Goal: Task Accomplishment & Management: Manage account settings

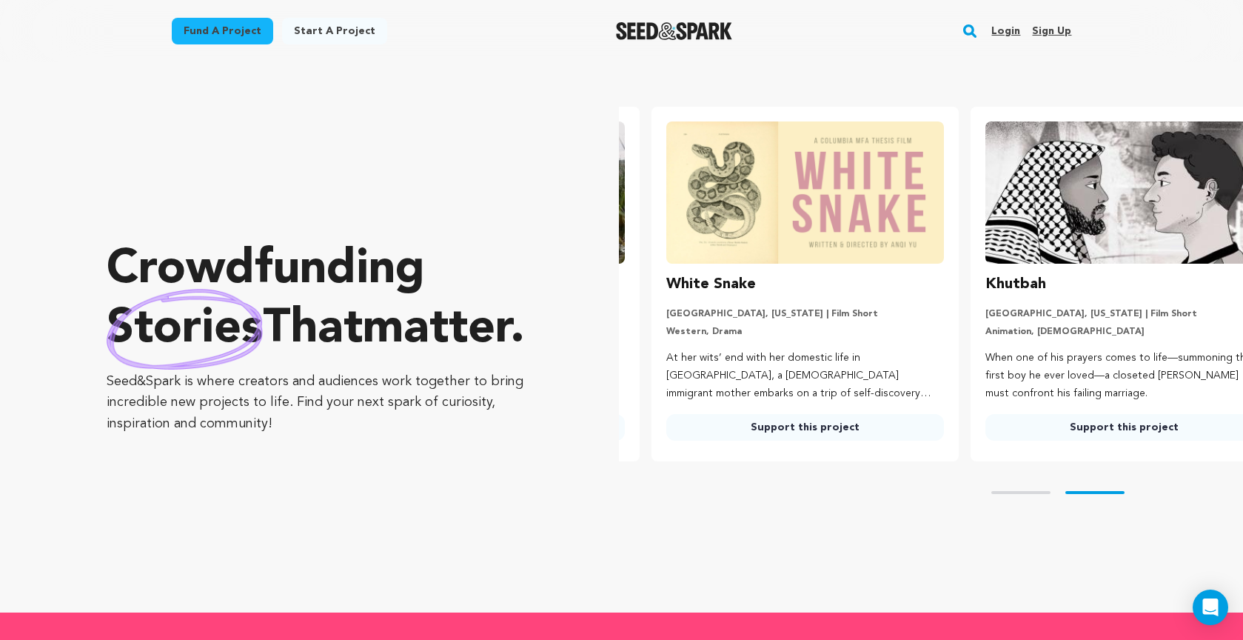
scroll to position [0, 331]
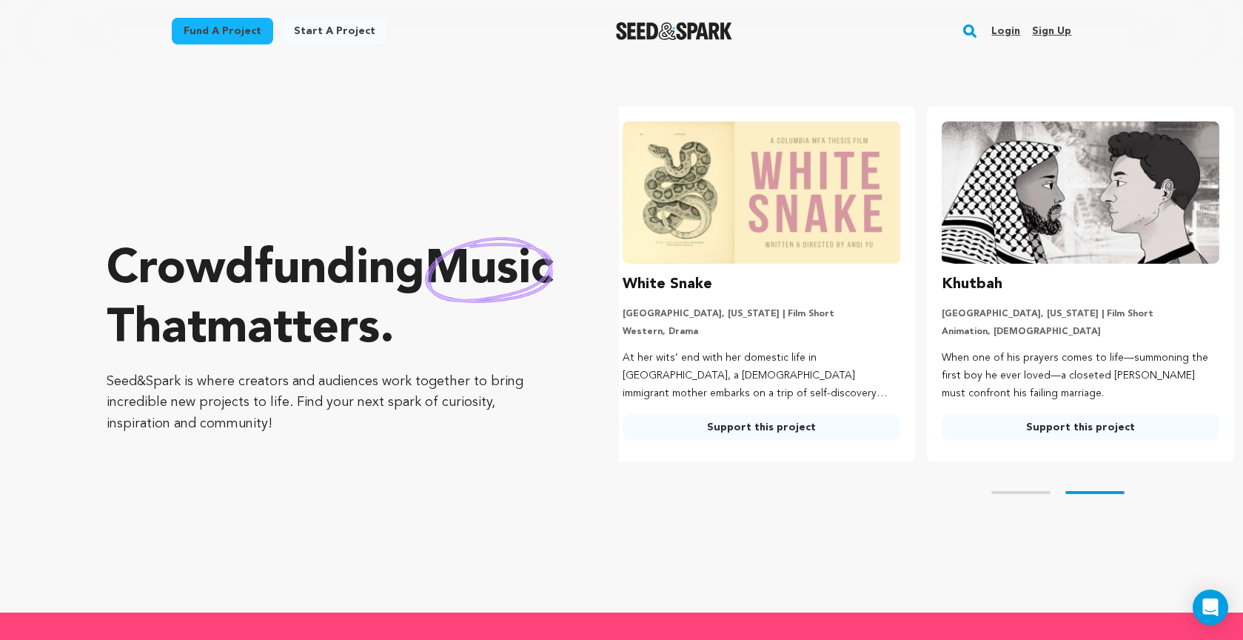
click at [1048, 28] on link "Sign up" at bounding box center [1051, 31] width 39 height 24
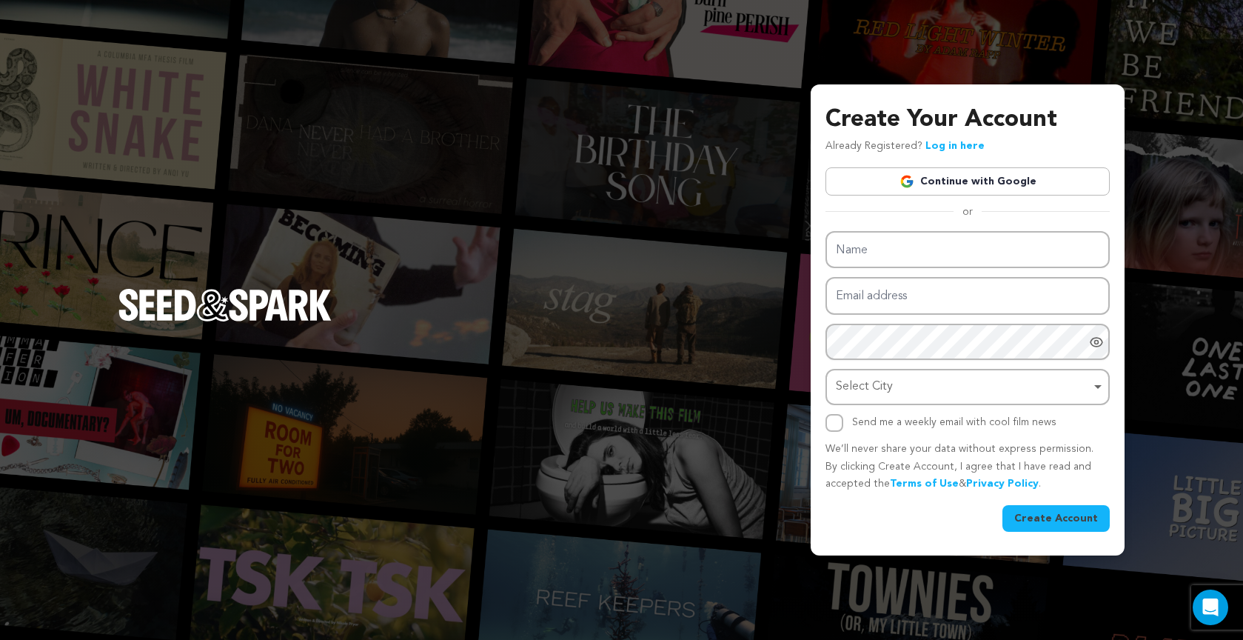
click at [955, 142] on link "Log in here" at bounding box center [955, 146] width 59 height 10
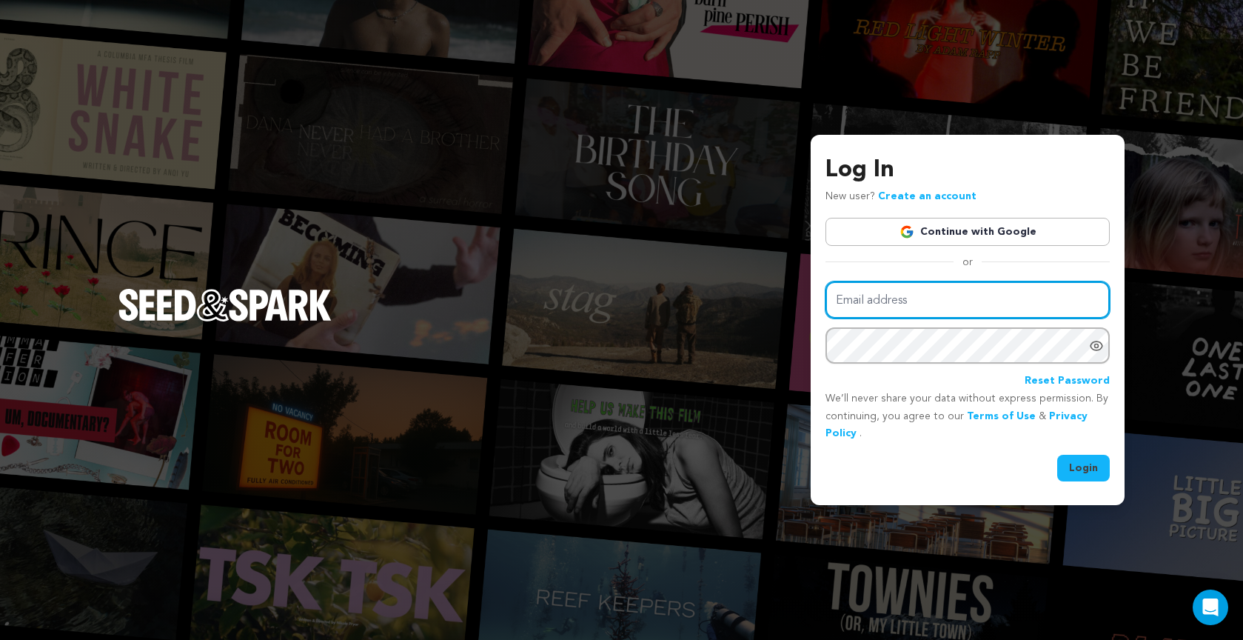
type input "[EMAIL_ADDRESS][DOMAIN_NAME]"
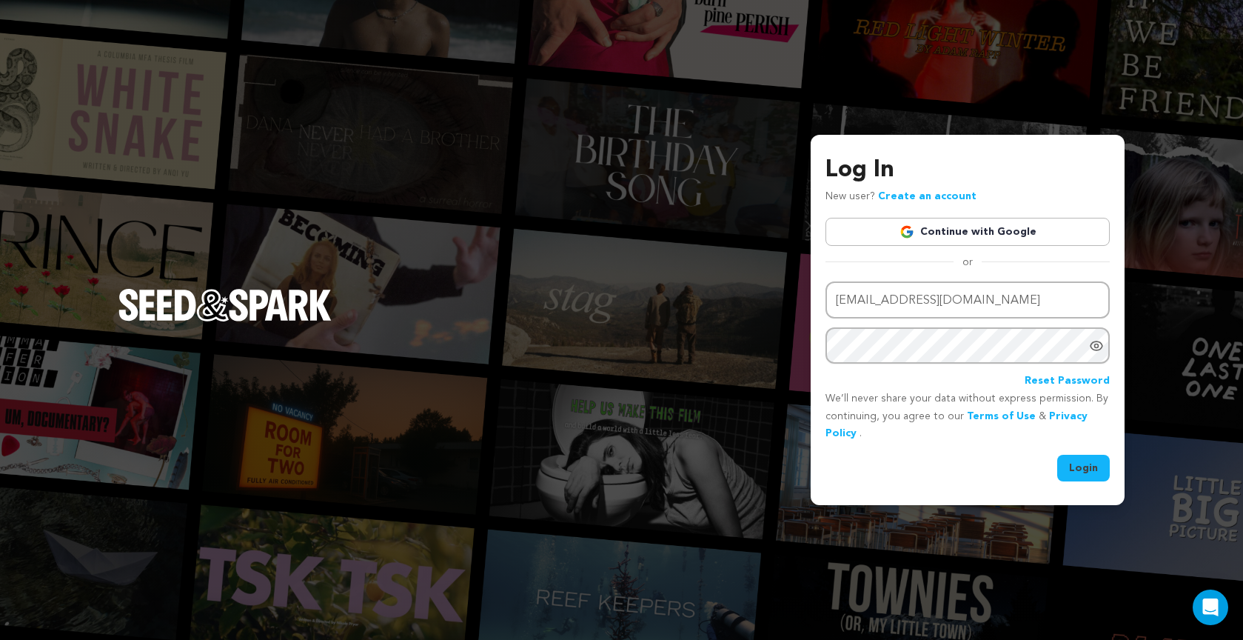
click at [1070, 458] on button "Login" at bounding box center [1084, 468] width 53 height 27
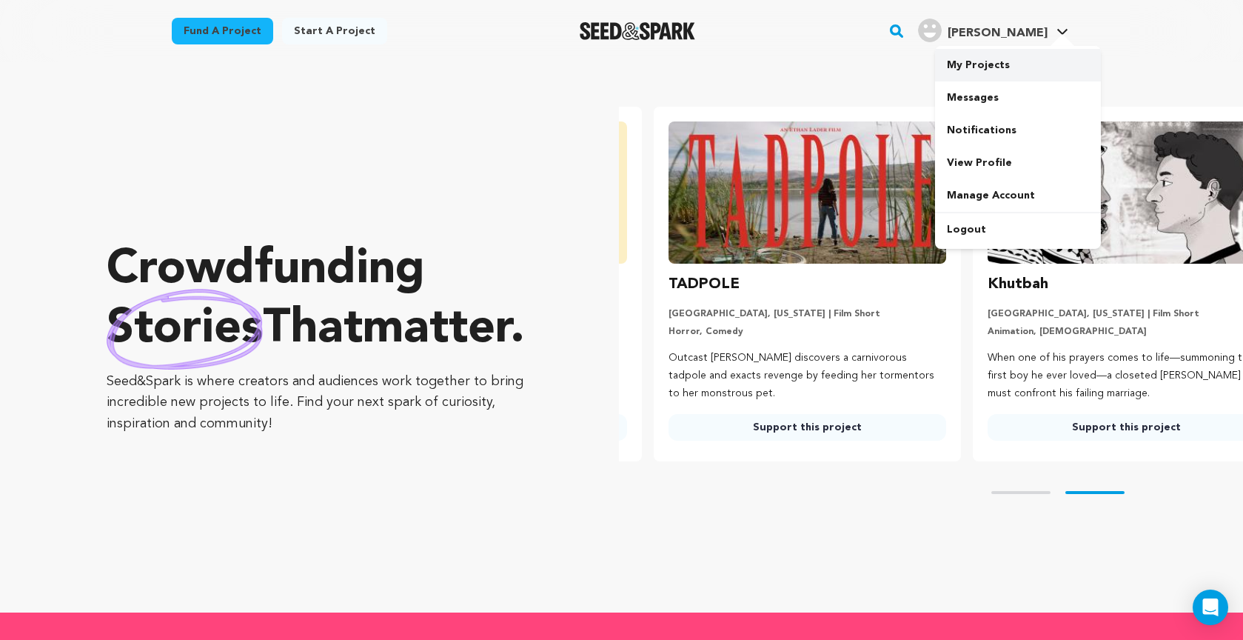
scroll to position [0, 331]
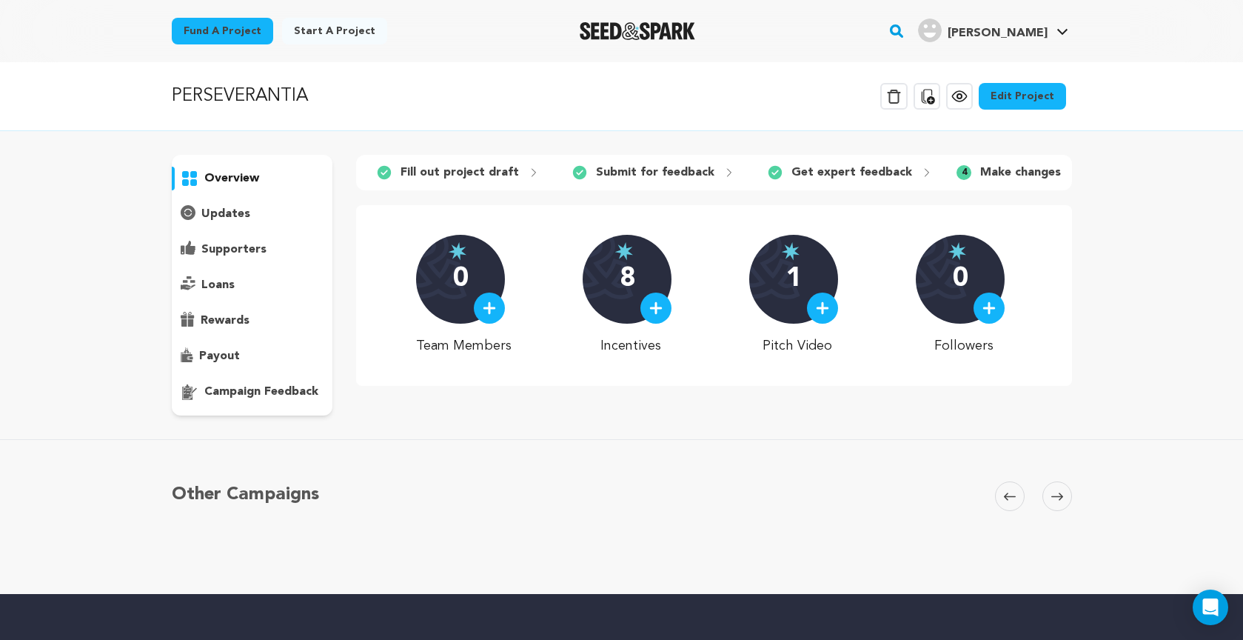
click at [1032, 88] on link "Edit Project" at bounding box center [1022, 96] width 87 height 27
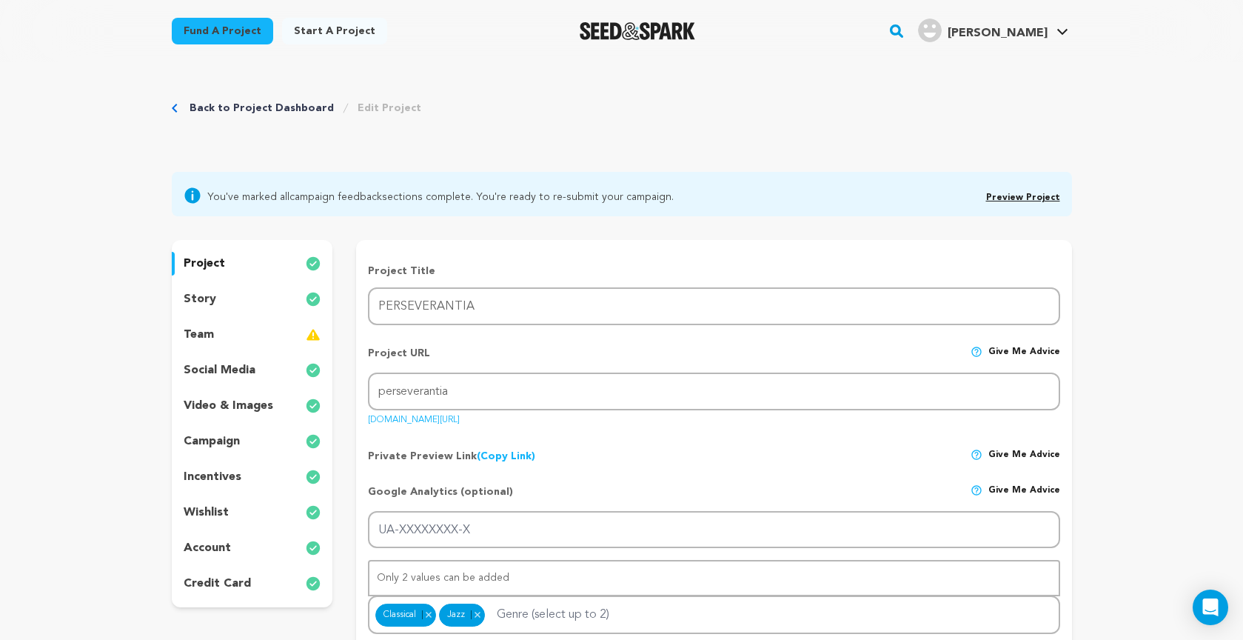
click at [502, 457] on link "(Copy Link) Copy private preview link" at bounding box center [506, 456] width 59 height 10
click at [1030, 196] on link "Preview Project" at bounding box center [1023, 197] width 74 height 9
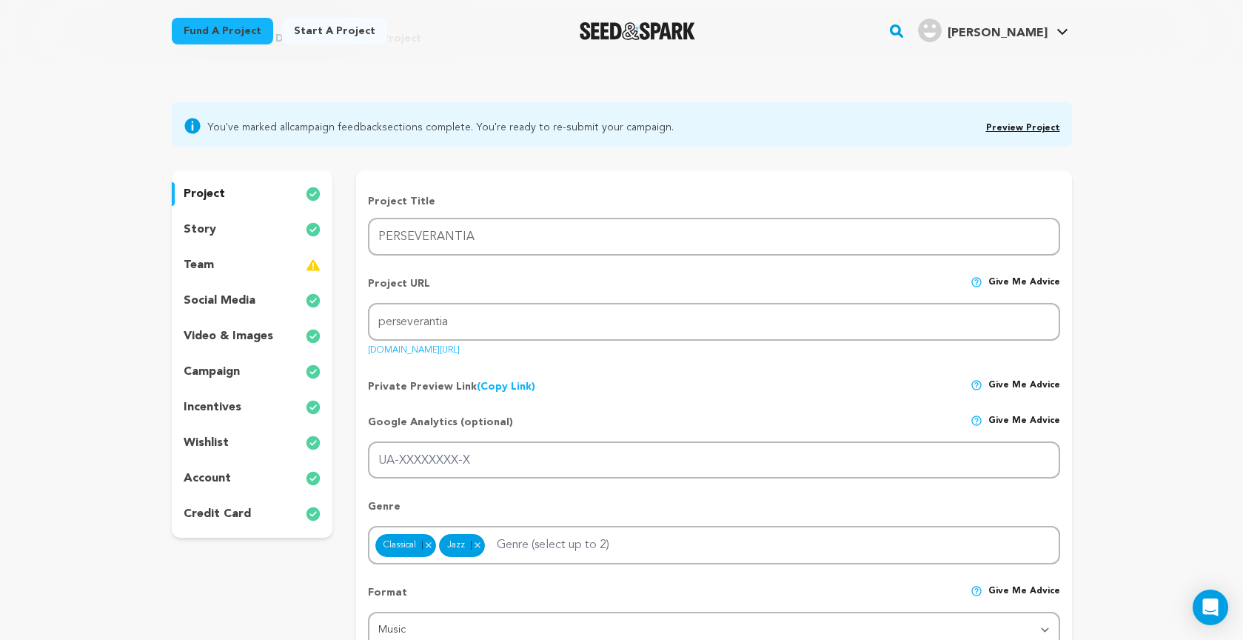
scroll to position [70, 0]
click at [205, 227] on p "story" at bounding box center [200, 229] width 33 height 18
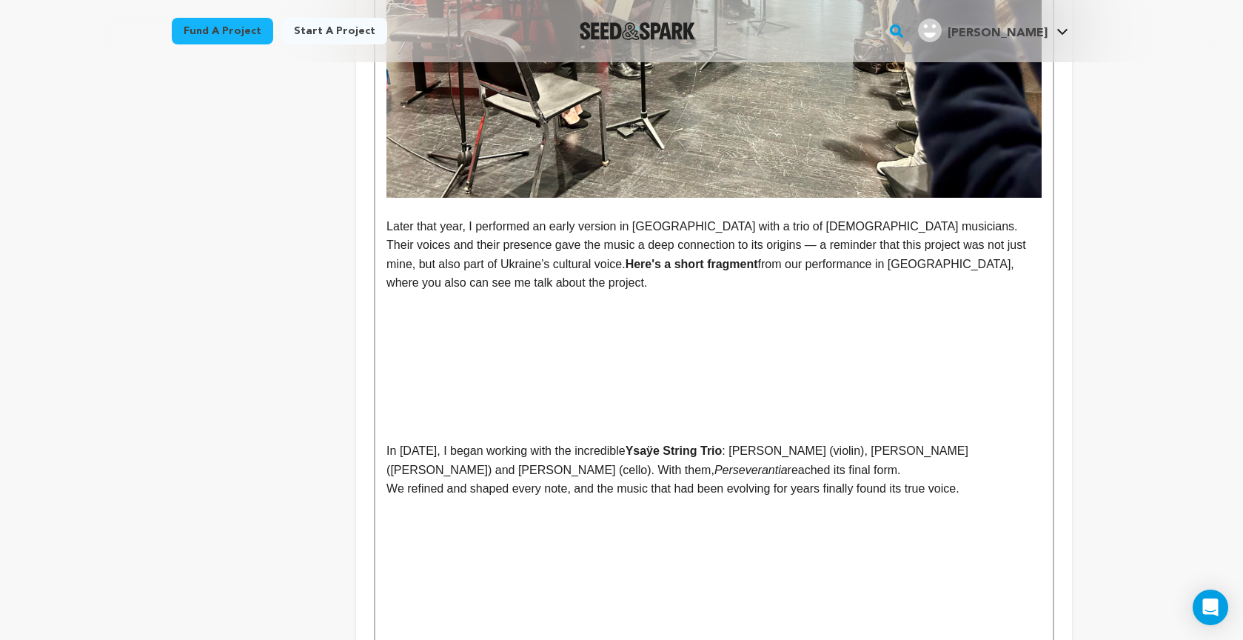
scroll to position [2604, 0]
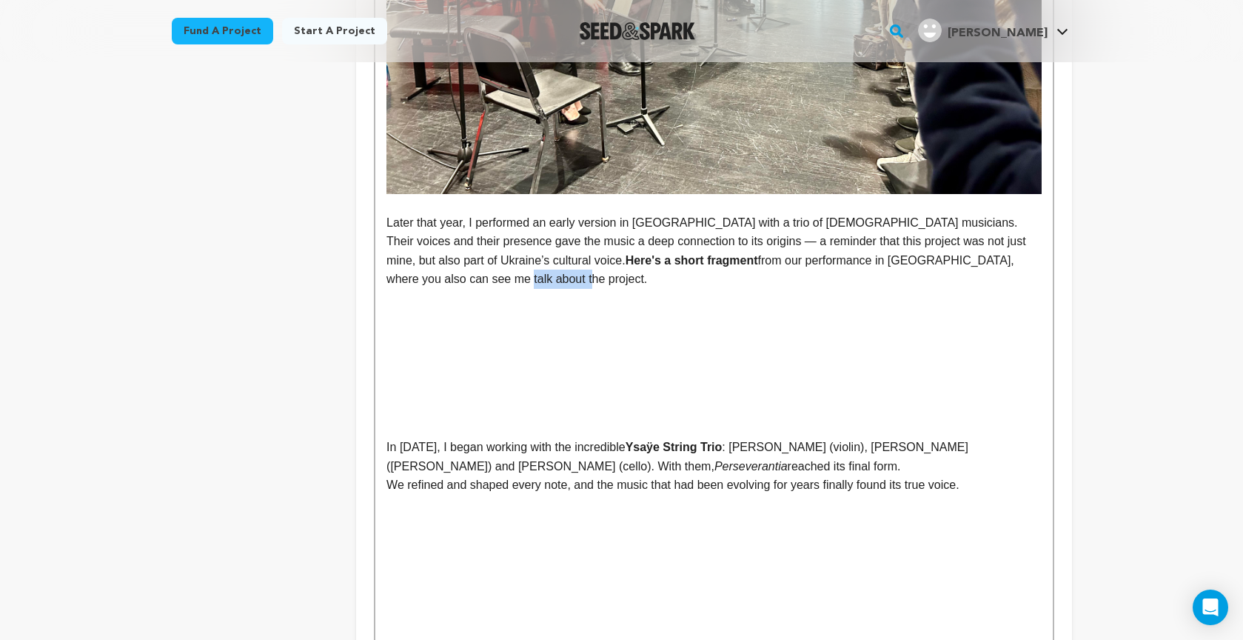
drag, startPoint x: 989, startPoint y: 273, endPoint x: 1012, endPoint y: 278, distance: 24.4
click at [1012, 278] on p "Later that year, I performed an early version in [GEOGRAPHIC_DATA] with a trio …" at bounding box center [714, 251] width 655 height 76
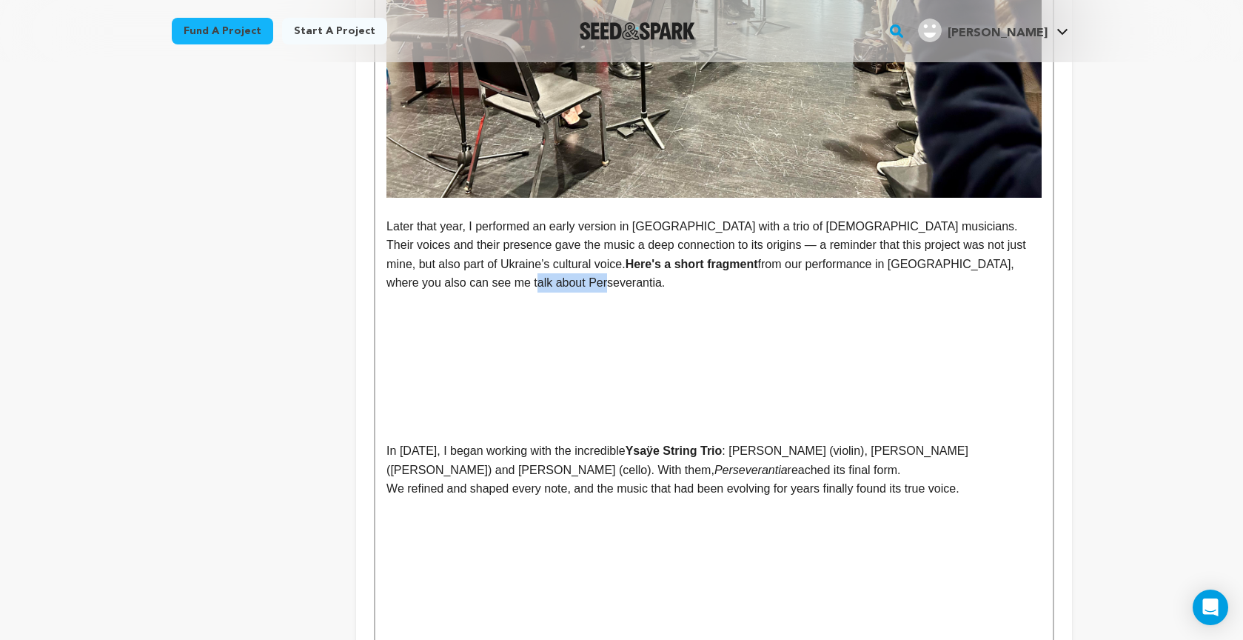
drag, startPoint x: 395, startPoint y: 293, endPoint x: 462, endPoint y: 293, distance: 67.4
click at [462, 293] on p "Later that year, I performed an early version in [GEOGRAPHIC_DATA] with a trio …" at bounding box center [714, 255] width 655 height 76
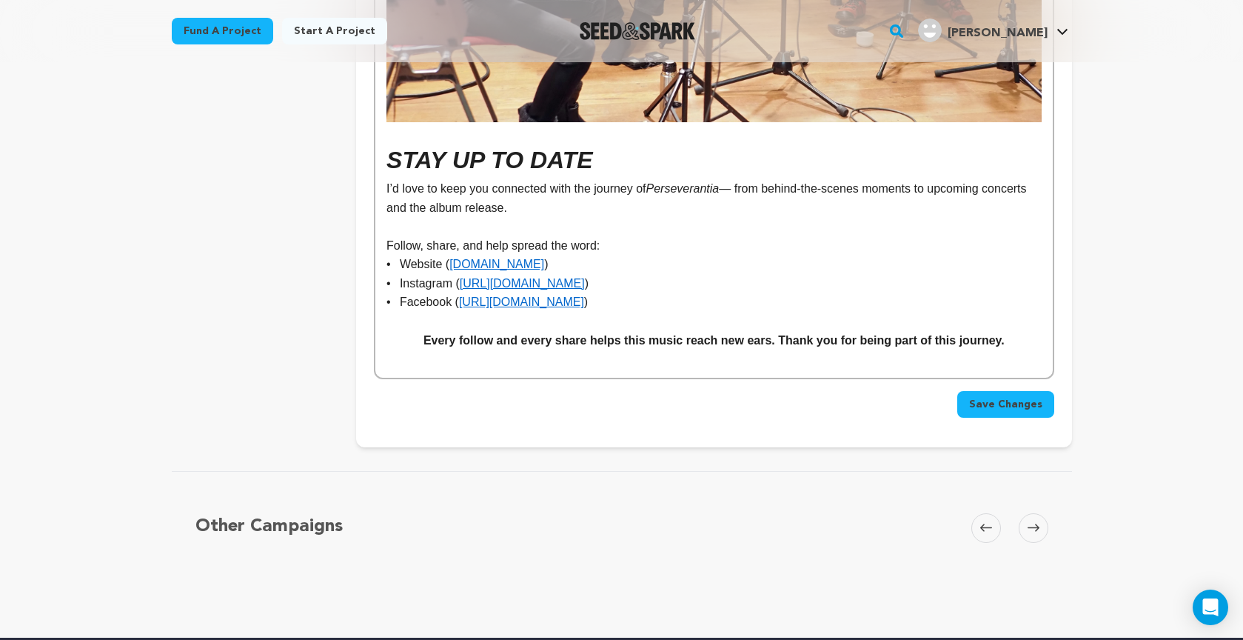
scroll to position [9752, 0]
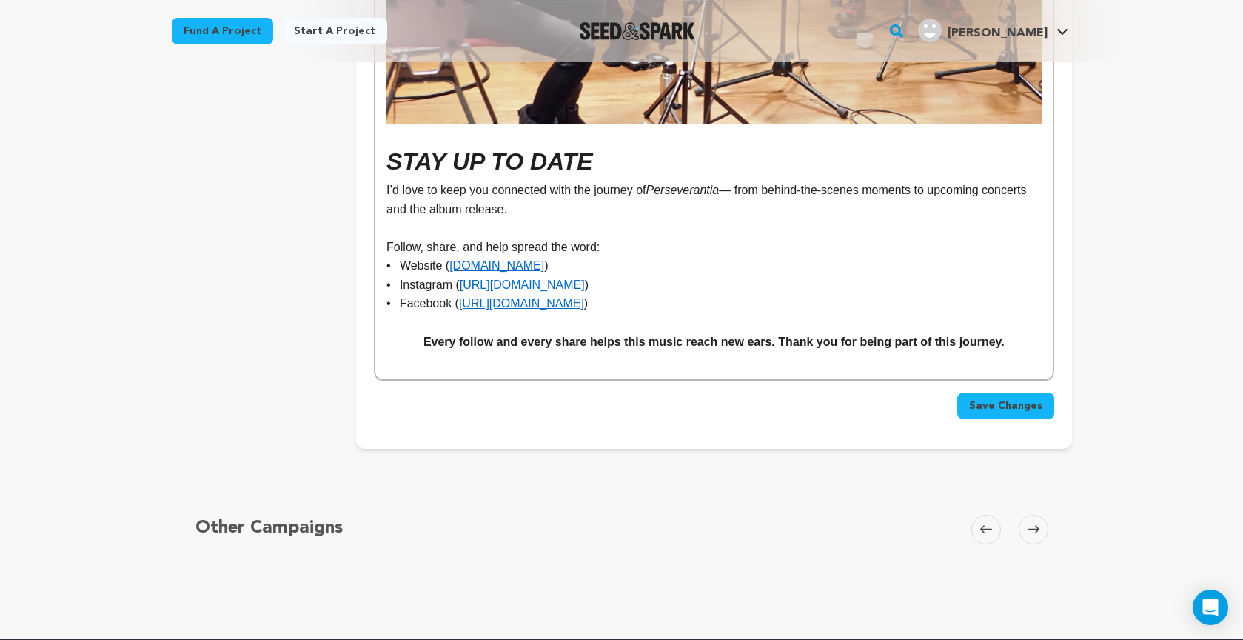
click at [1001, 398] on span "Save Changes" at bounding box center [1005, 405] width 73 height 15
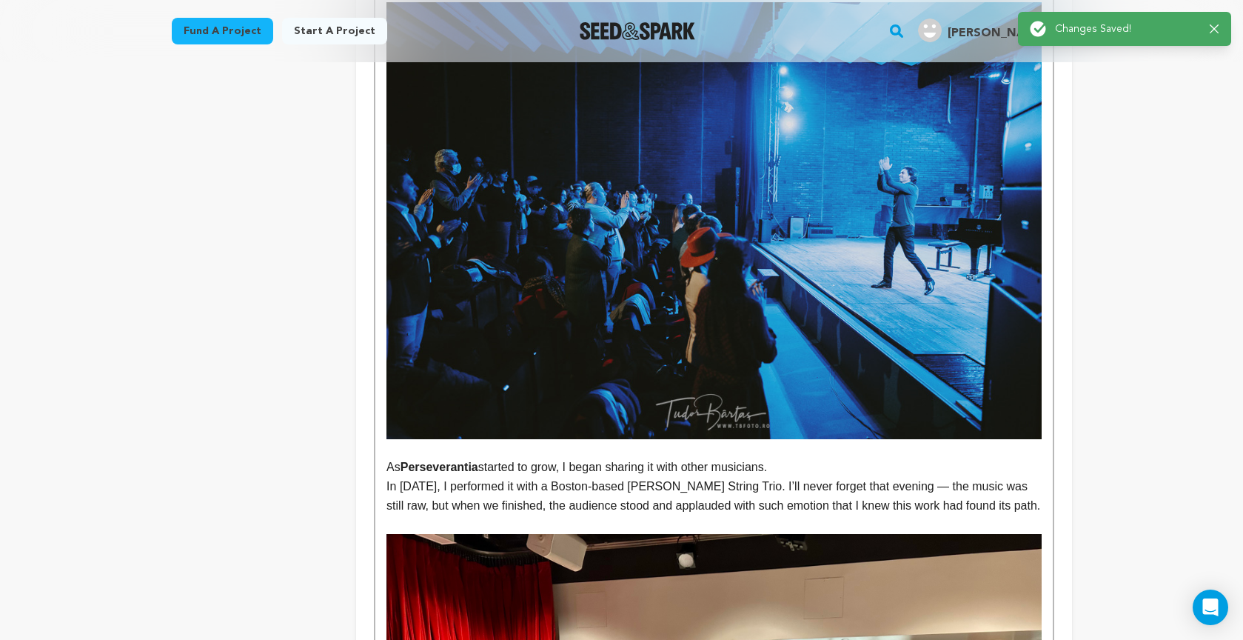
scroll to position [0, 0]
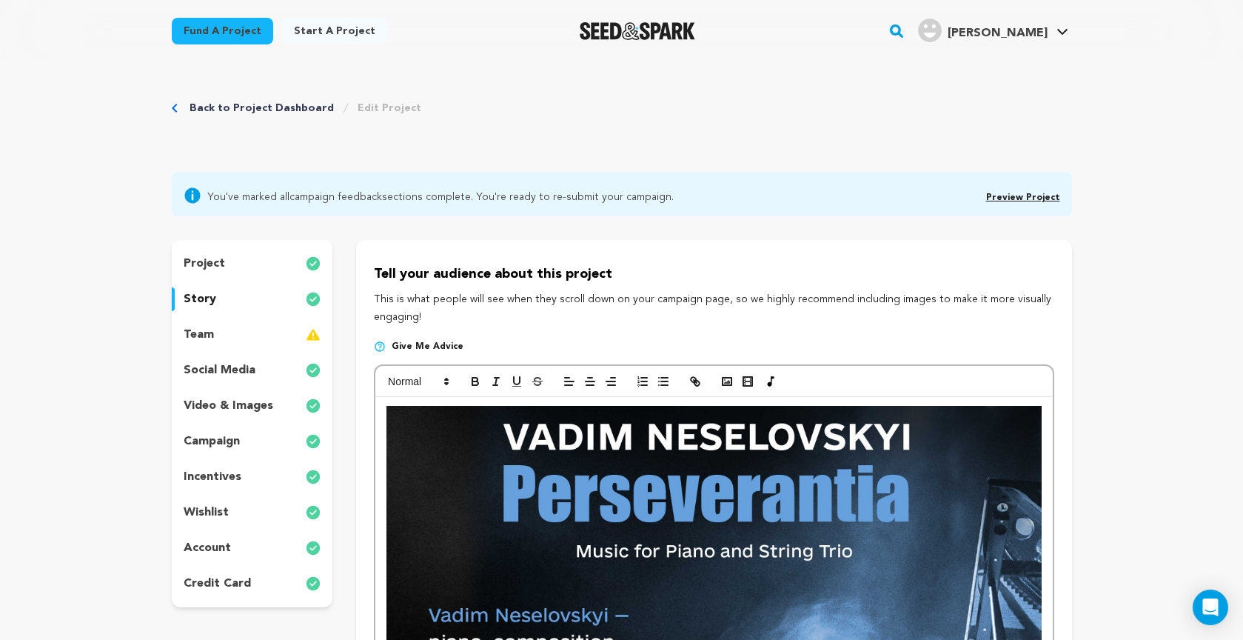
click at [1007, 196] on link "Preview Project" at bounding box center [1023, 197] width 74 height 9
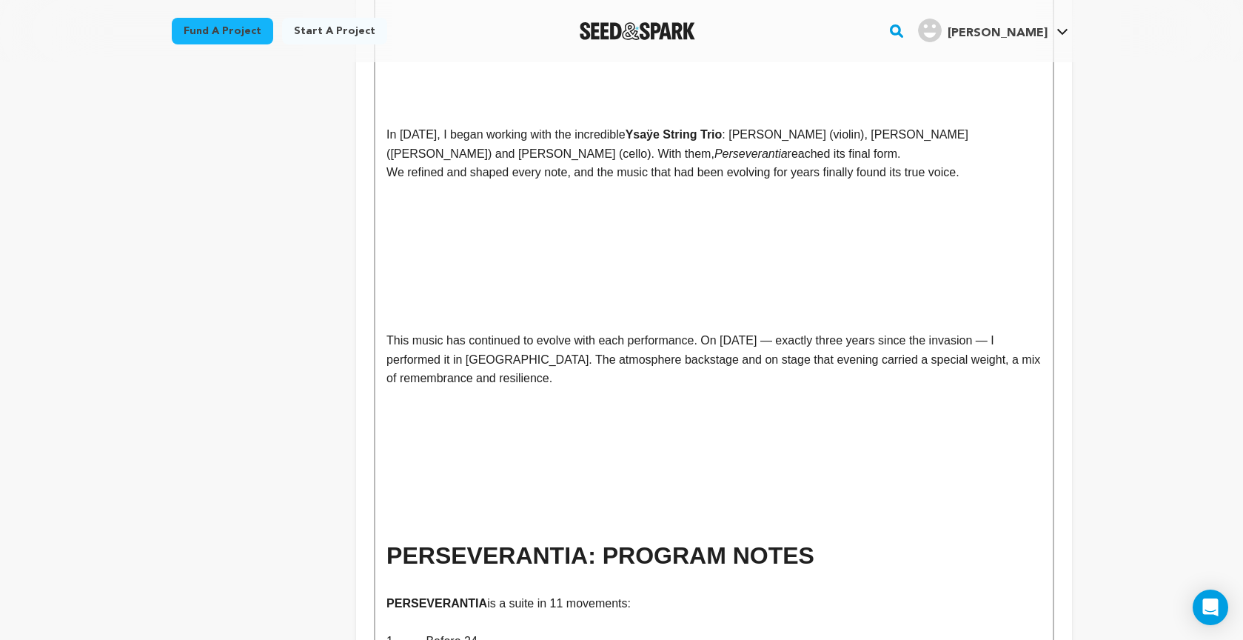
scroll to position [2917, 0]
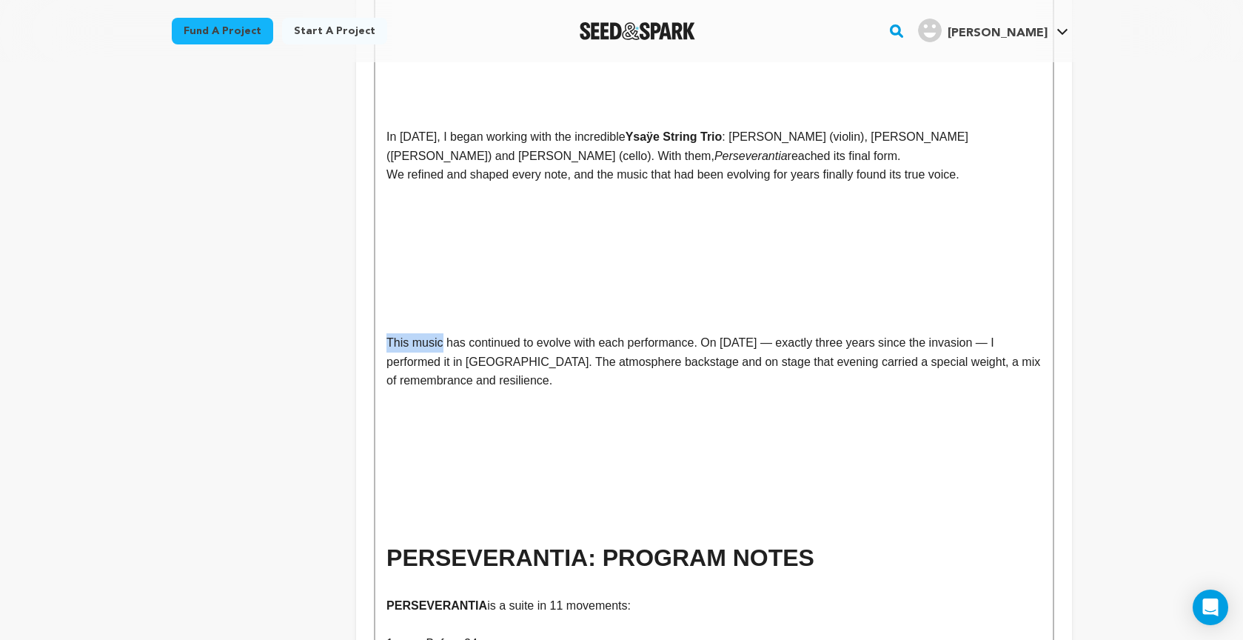
drag, startPoint x: 386, startPoint y: 348, endPoint x: 442, endPoint y: 350, distance: 56.3
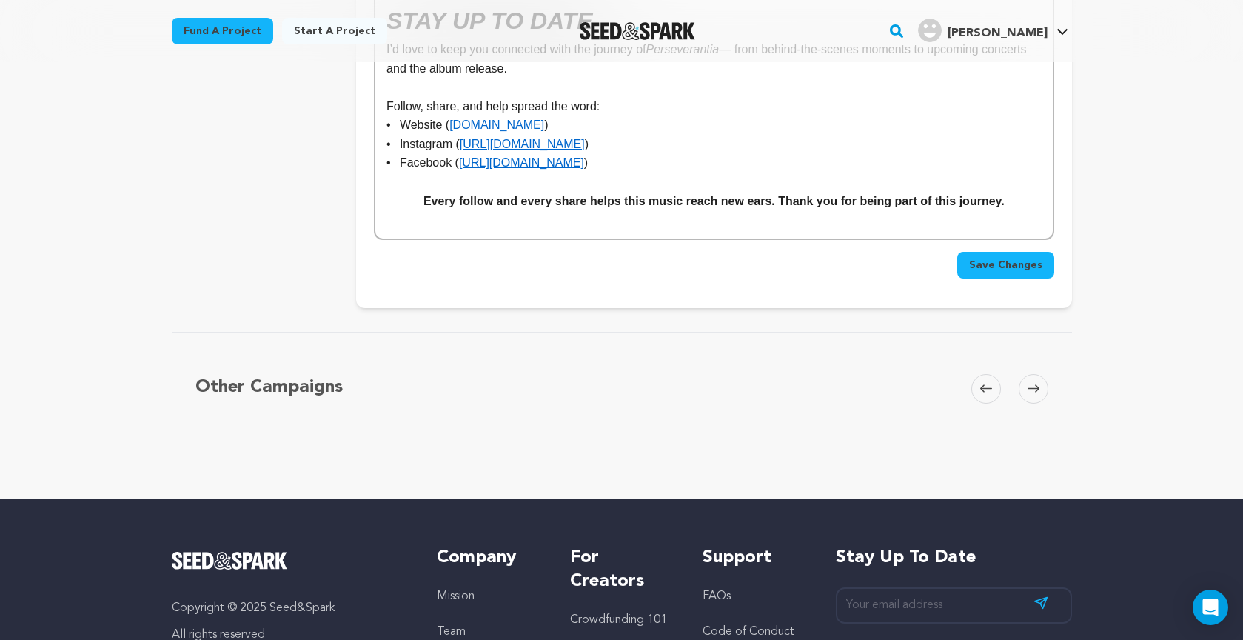
scroll to position [9758, 0]
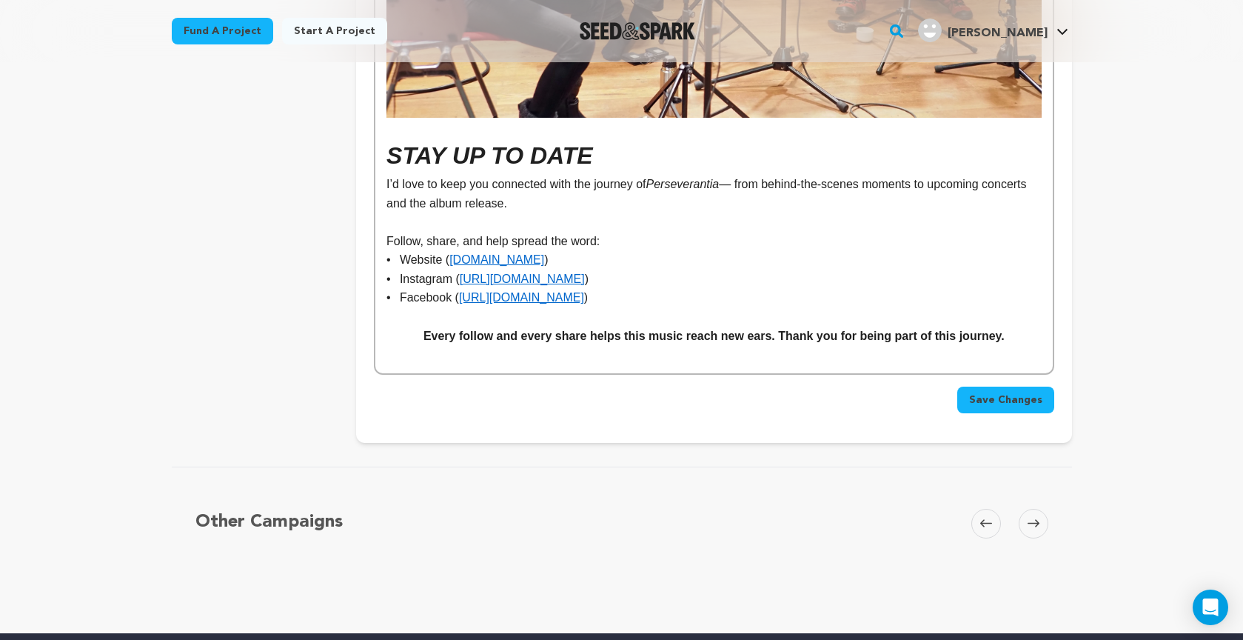
click at [996, 393] on span "Save Changes" at bounding box center [1005, 400] width 73 height 15
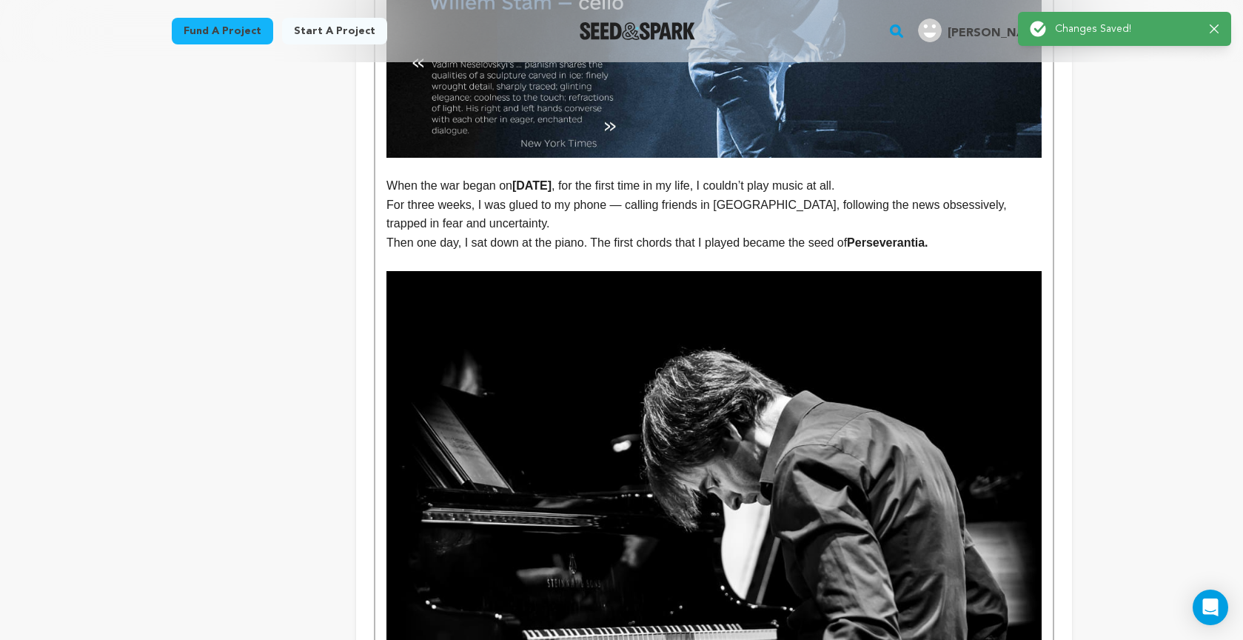
scroll to position [0, 0]
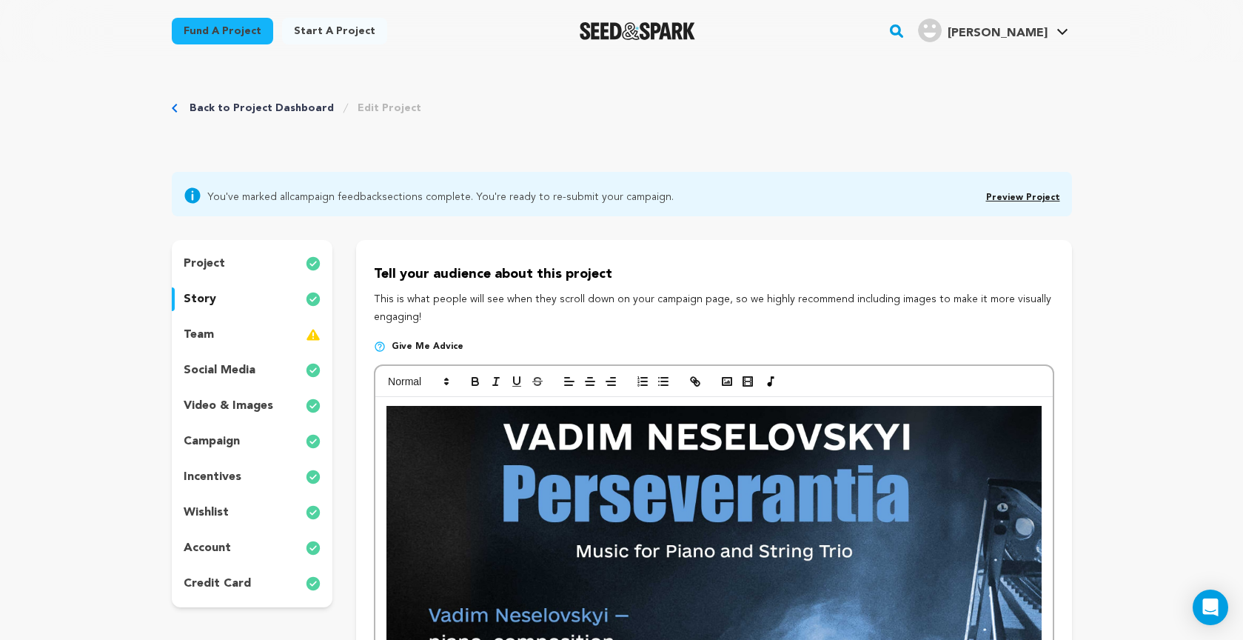
click at [1013, 196] on link "Preview Project" at bounding box center [1023, 197] width 74 height 9
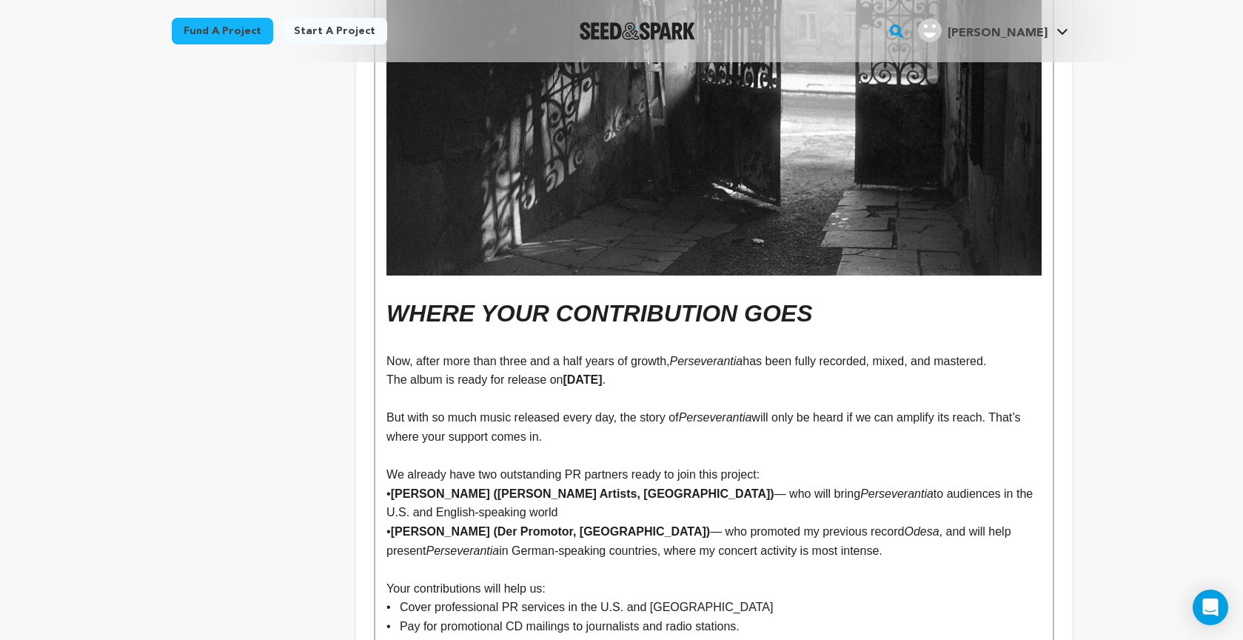
scroll to position [8290, 0]
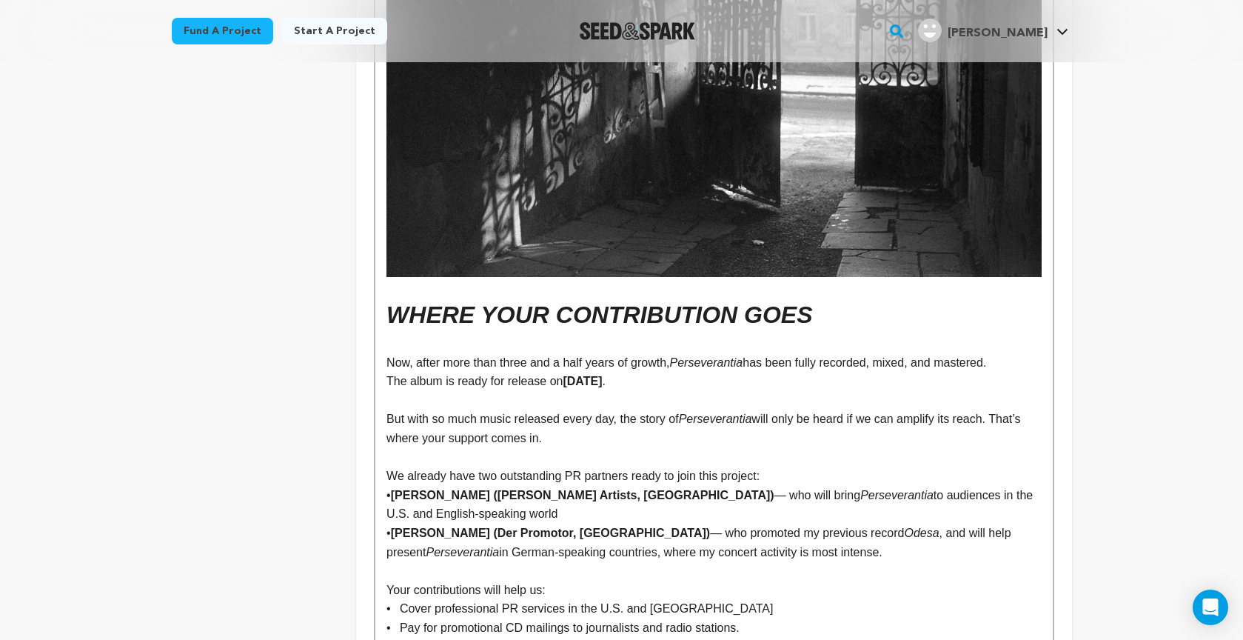
drag, startPoint x: 389, startPoint y: 369, endPoint x: 556, endPoint y: 390, distance: 168.8
click at [556, 410] on p "But with so much music released every day, the story of Perseverantia will only…" at bounding box center [714, 429] width 655 height 38
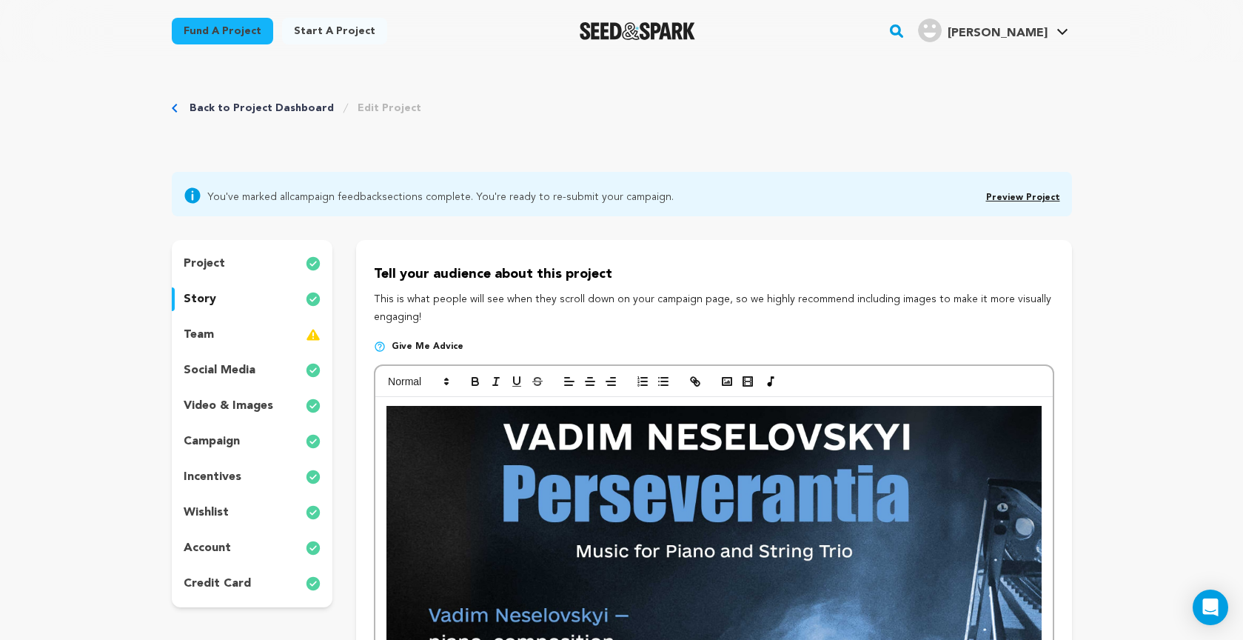
scroll to position [0, 0]
click at [475, 378] on icon "button" at bounding box center [475, 380] width 5 height 4
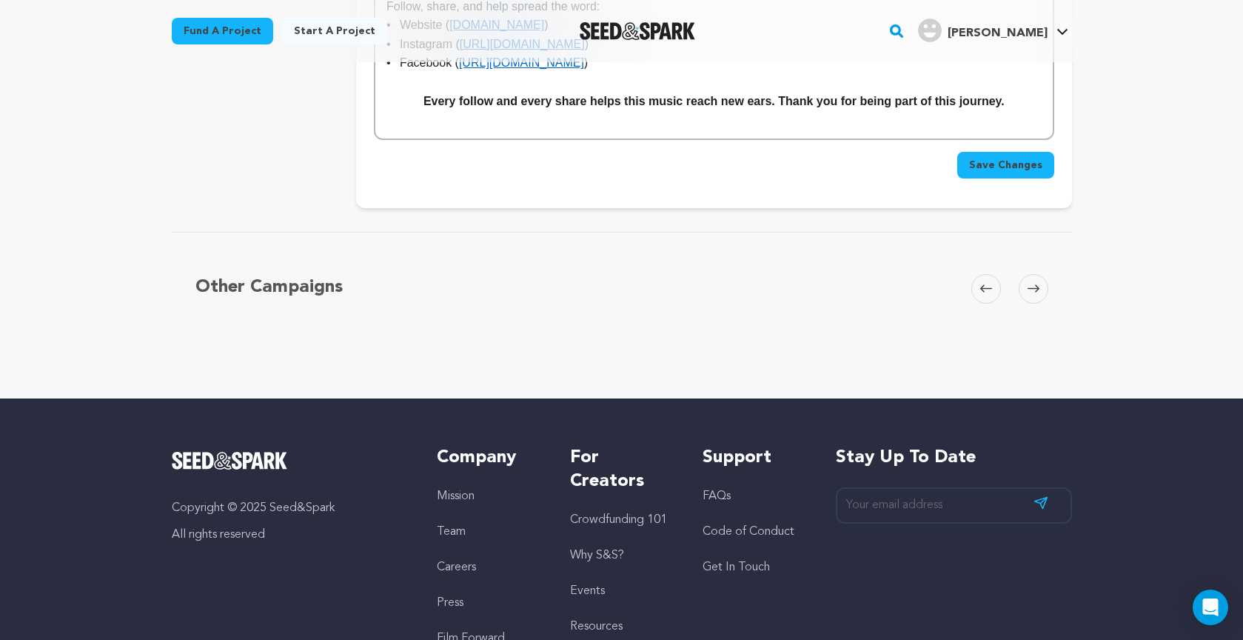
scroll to position [9692, 0]
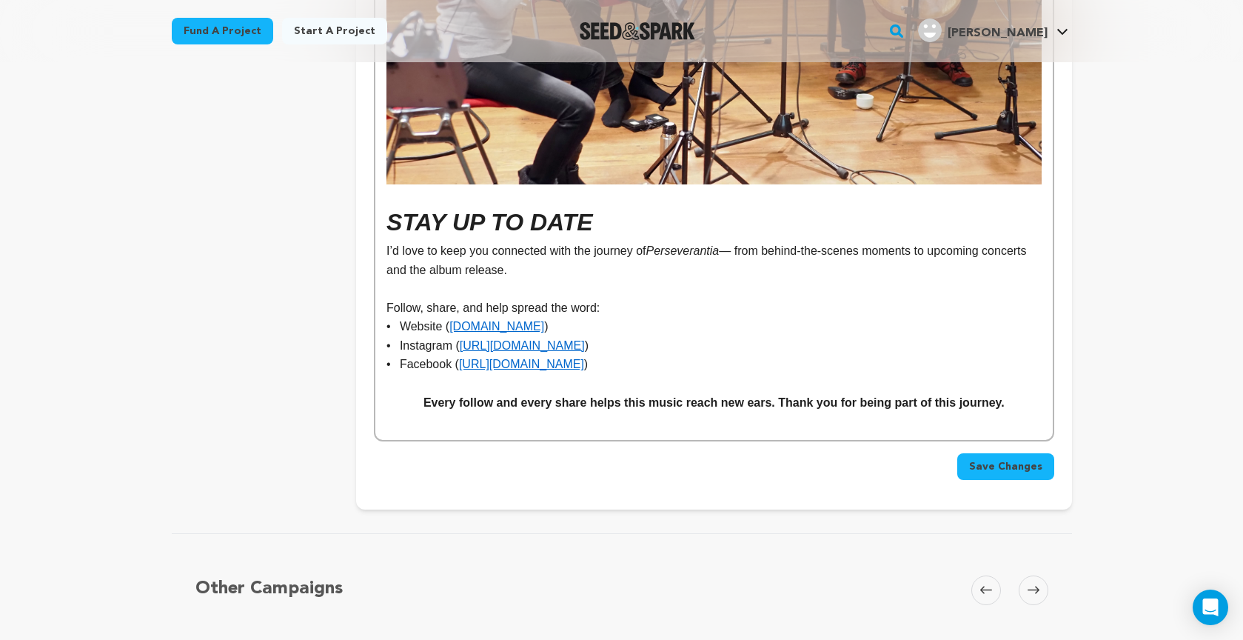
click at [1004, 459] on span "Save Changes" at bounding box center [1005, 466] width 73 height 15
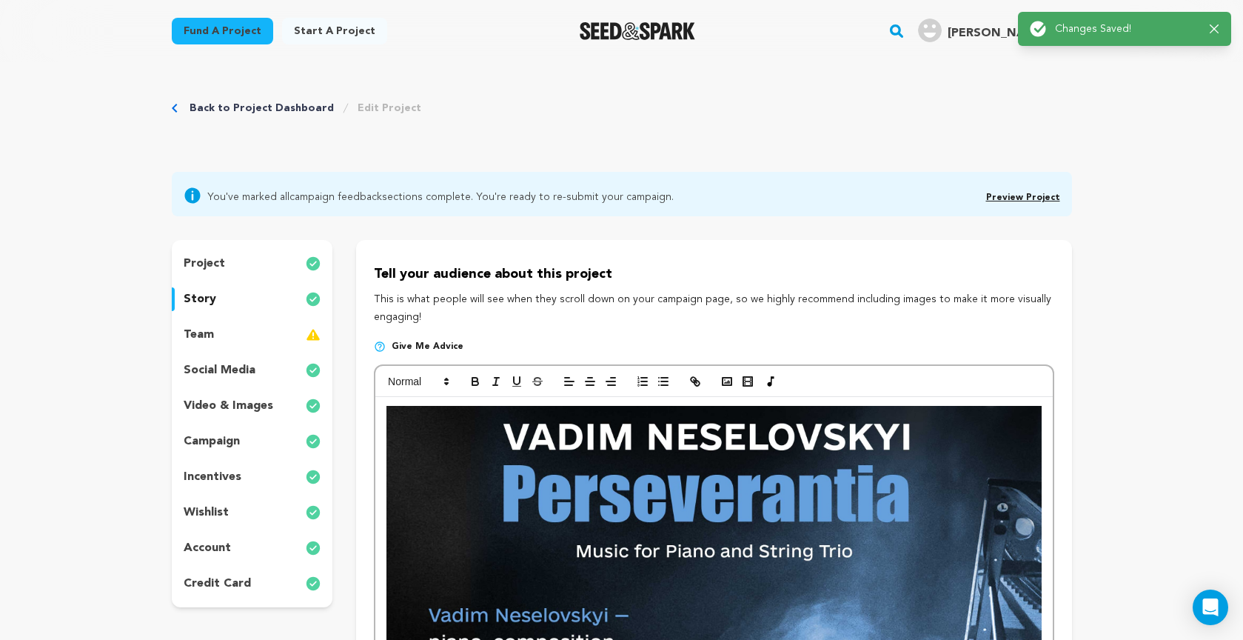
scroll to position [0, 0]
click at [1019, 194] on link "Preview Project" at bounding box center [1023, 197] width 74 height 9
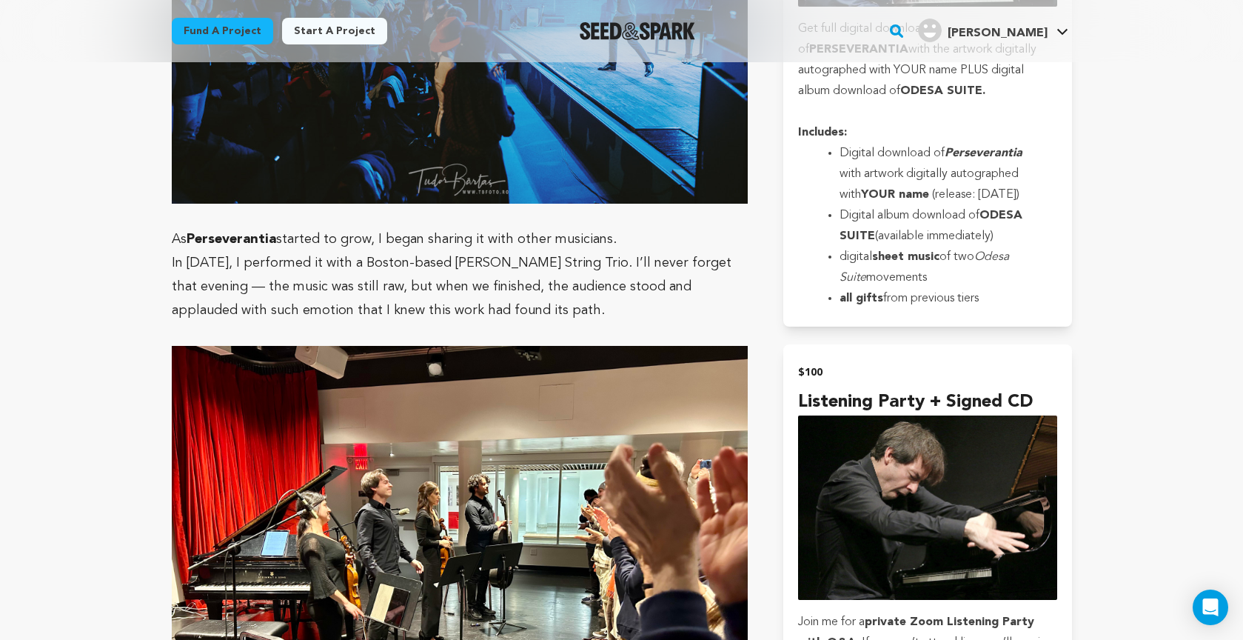
scroll to position [2527, 0]
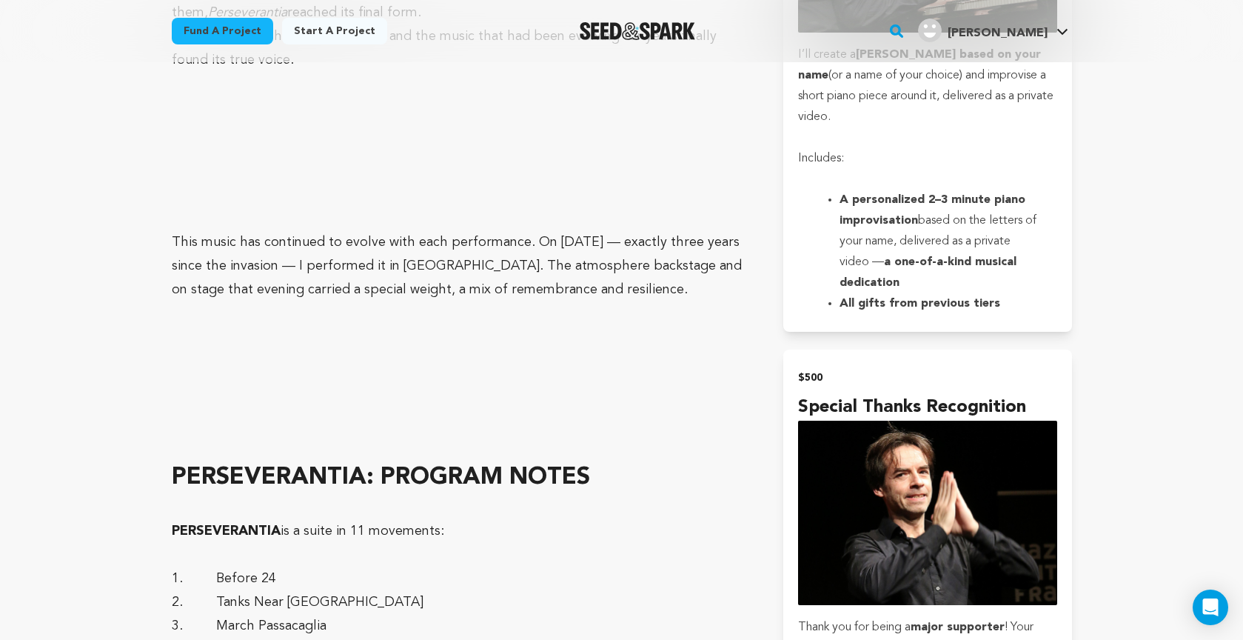
scroll to position [3655, 0]
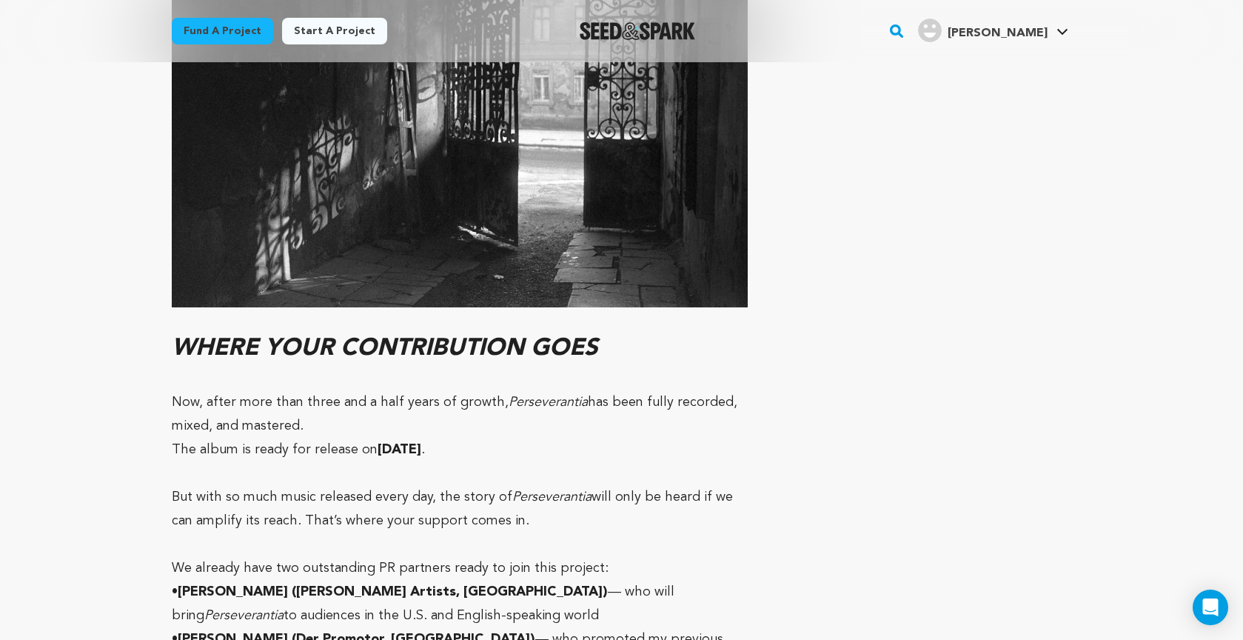
scroll to position [9602, 0]
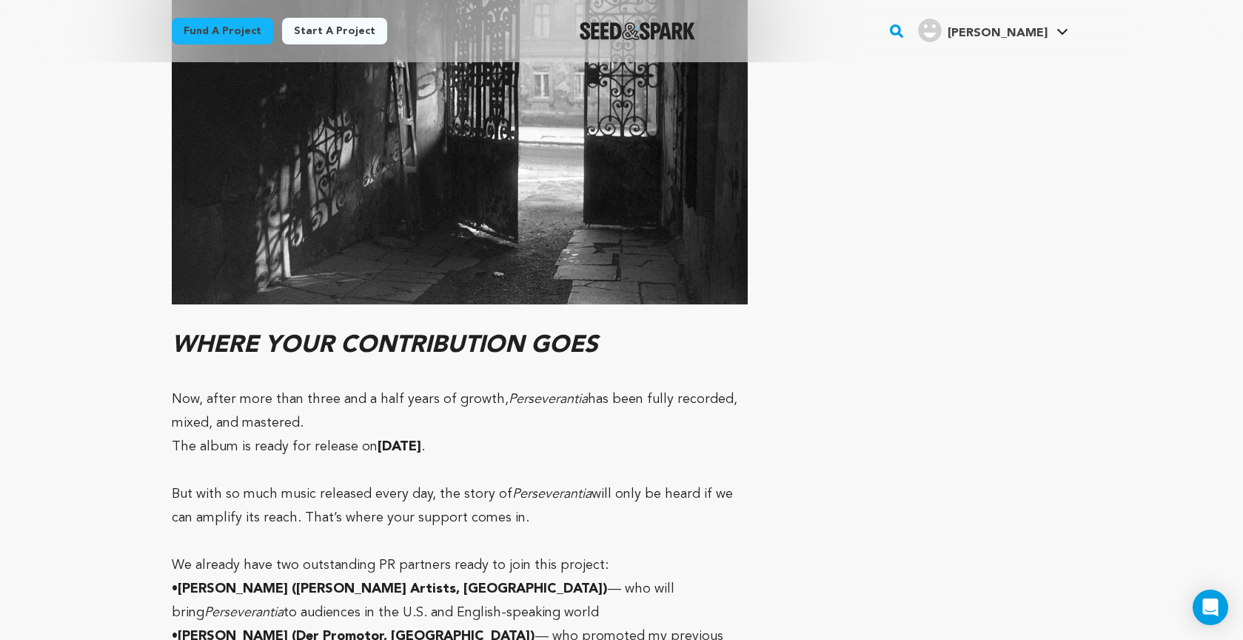
drag, startPoint x: 277, startPoint y: 357, endPoint x: 510, endPoint y: 358, distance: 233.3
click at [510, 482] on p "But with so much music released every day, the story of Perseverantia will only…" at bounding box center [460, 505] width 577 height 47
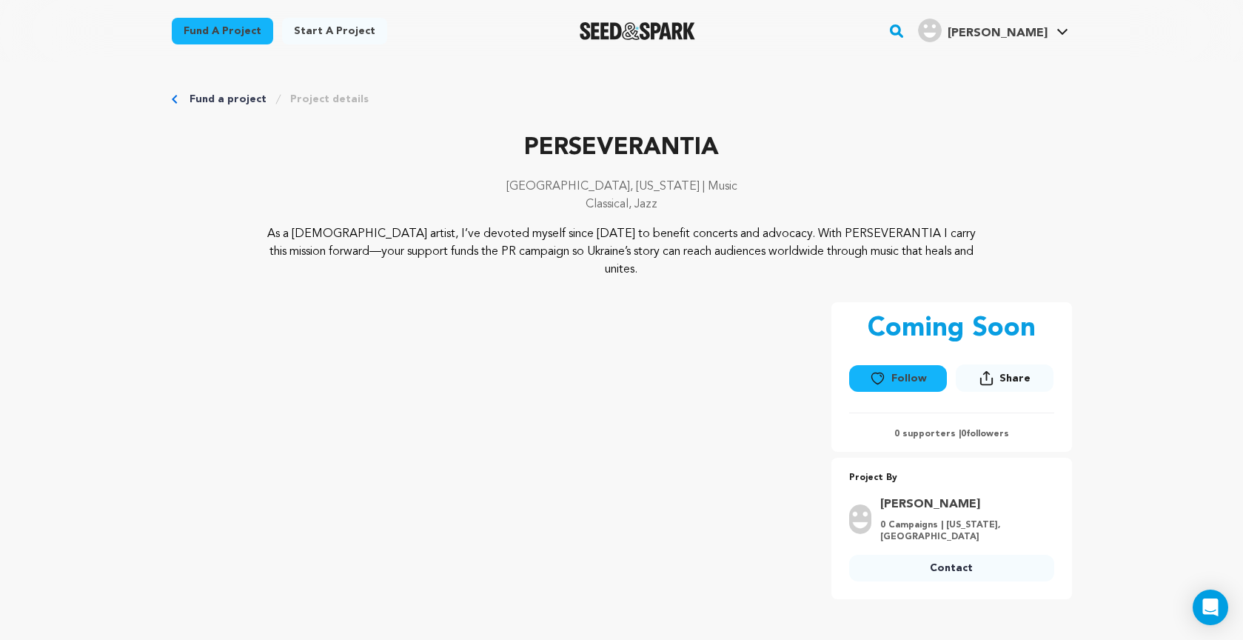
scroll to position [1, 0]
click at [991, 370] on icon at bounding box center [987, 378] width 14 height 16
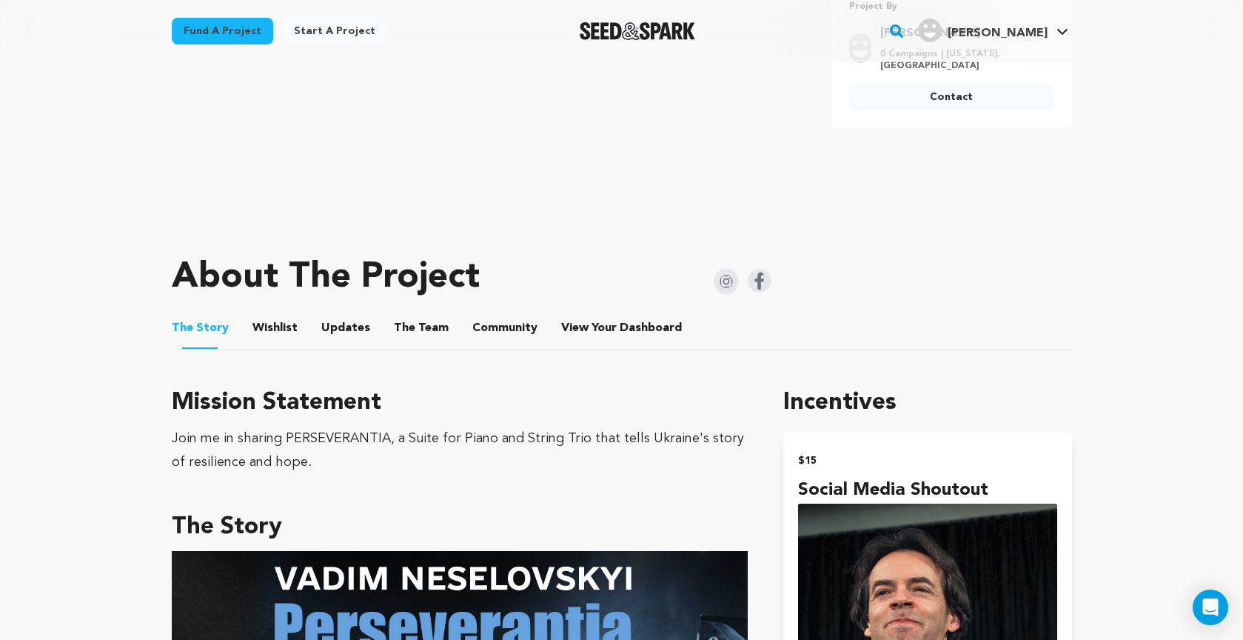
scroll to position [473, 0]
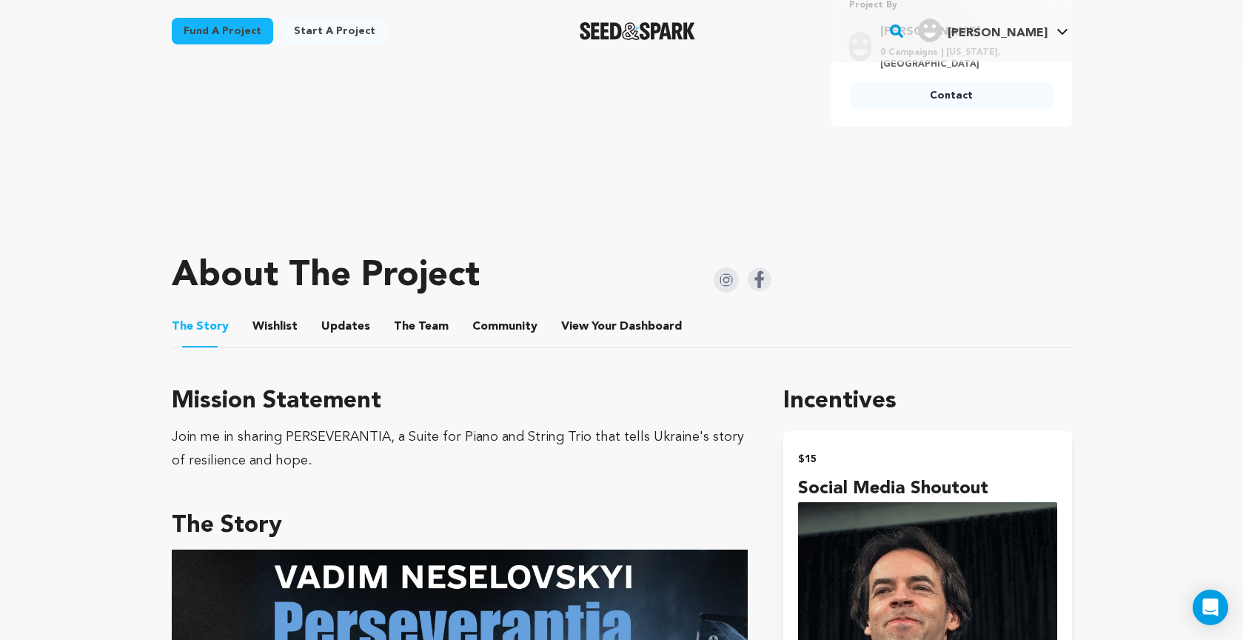
click at [265, 312] on button "Wishlist" at bounding box center [275, 330] width 36 height 36
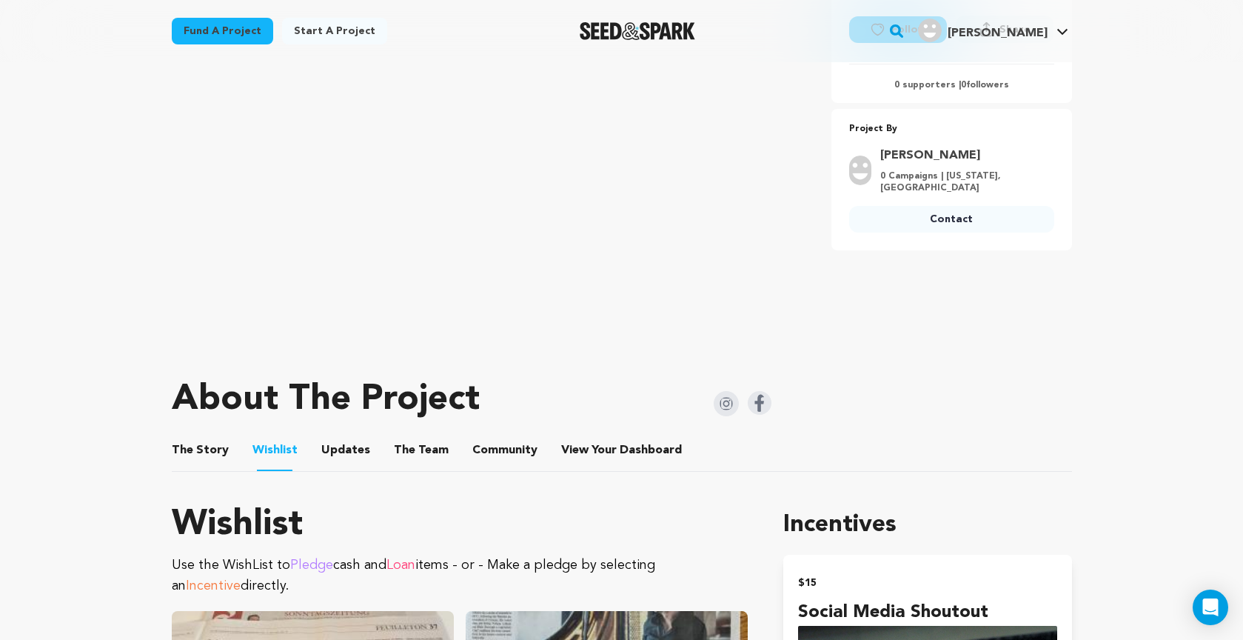
scroll to position [343, 0]
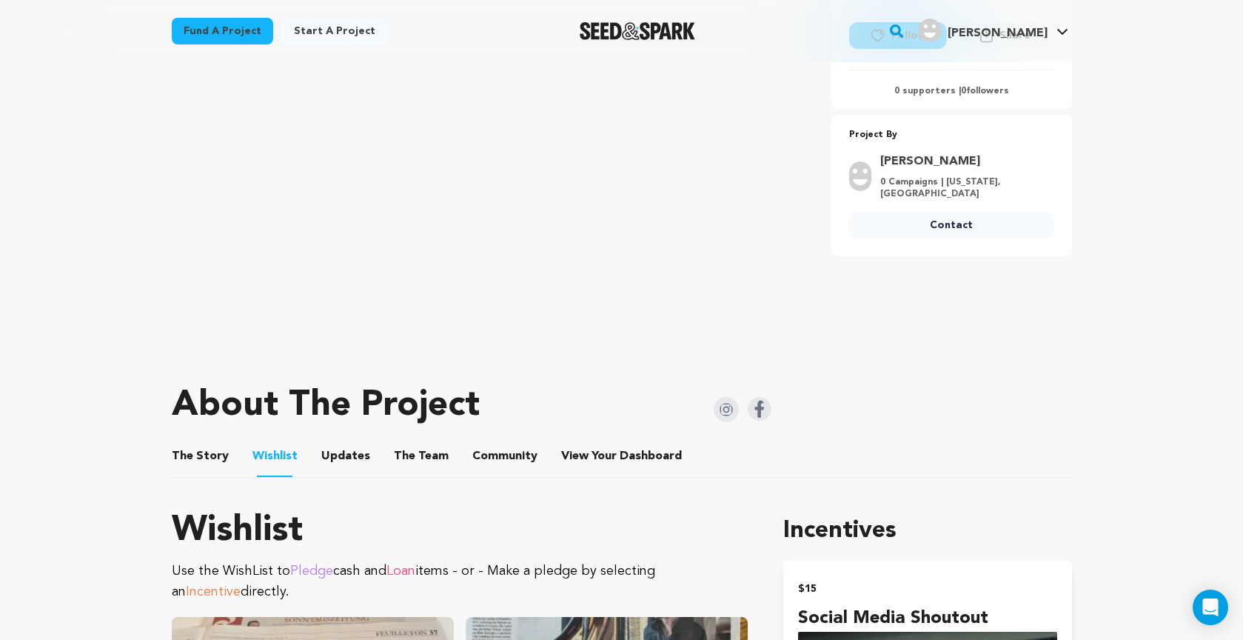
click at [344, 441] on button "Updates" at bounding box center [346, 459] width 36 height 36
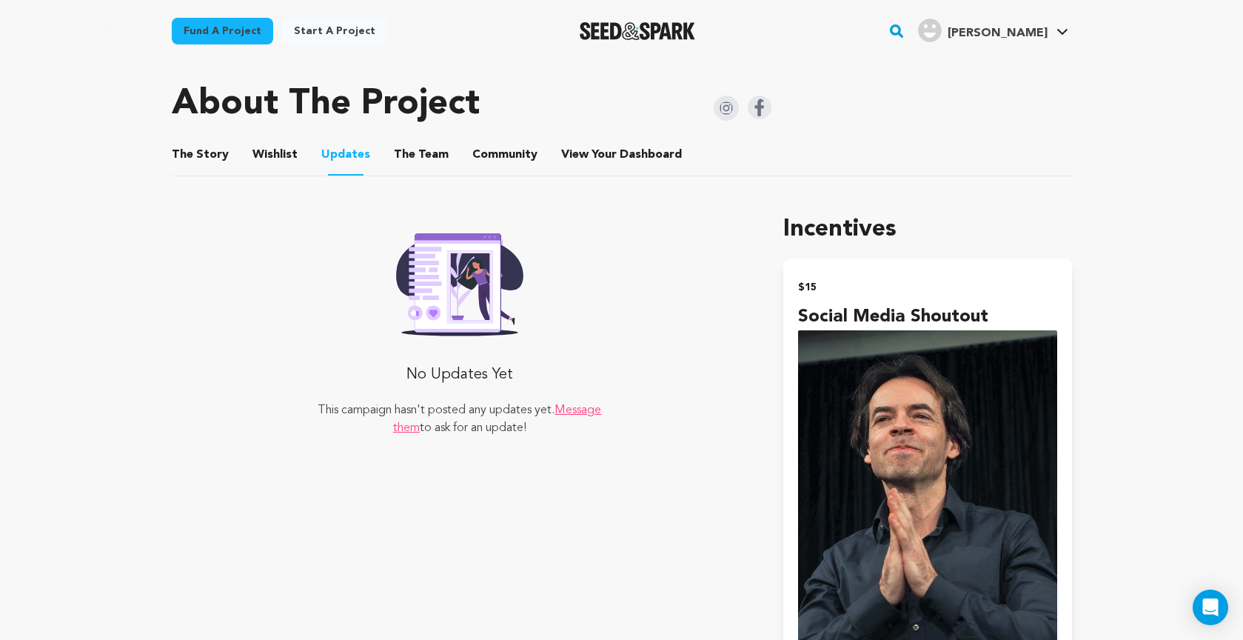
scroll to position [599, 0]
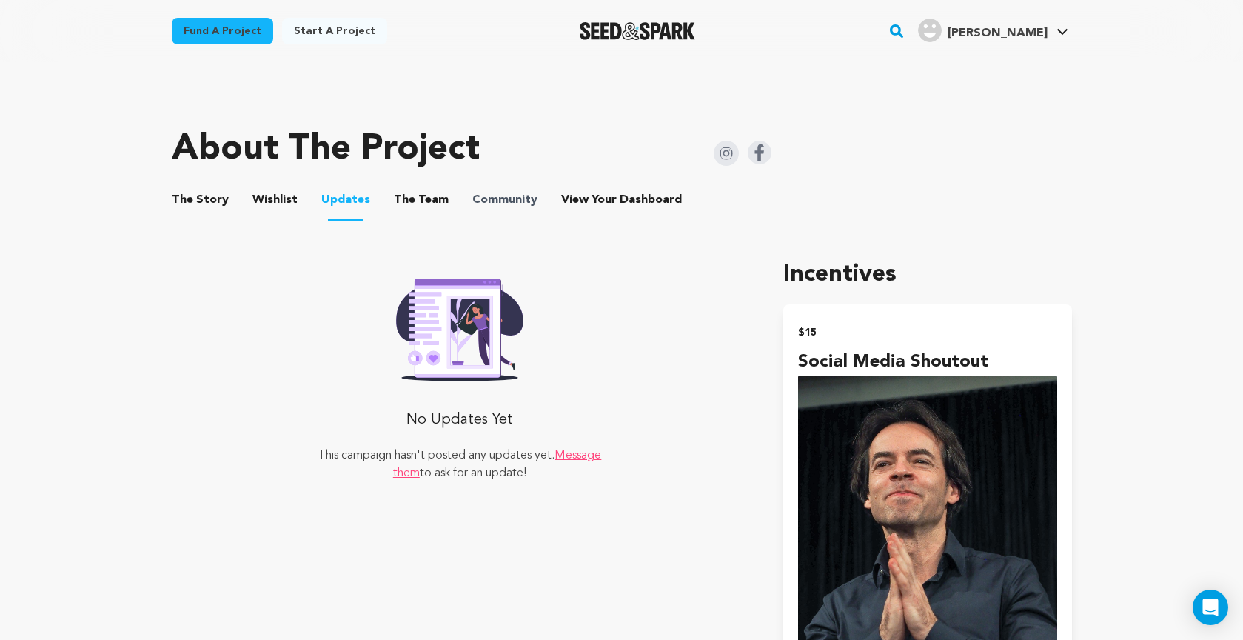
drag, startPoint x: 409, startPoint y: 181, endPoint x: 473, endPoint y: 173, distance: 64.9
click at [409, 185] on button "The Team" at bounding box center [422, 203] width 36 height 36
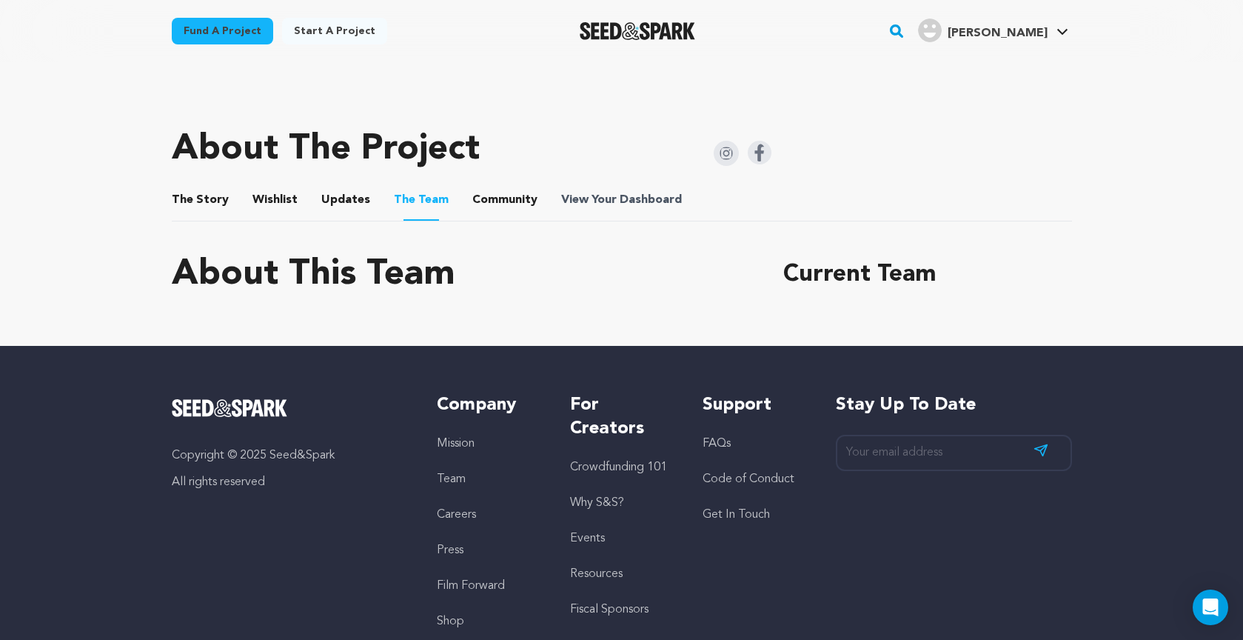
click at [592, 191] on span "View Your Dashboard" at bounding box center [623, 200] width 124 height 18
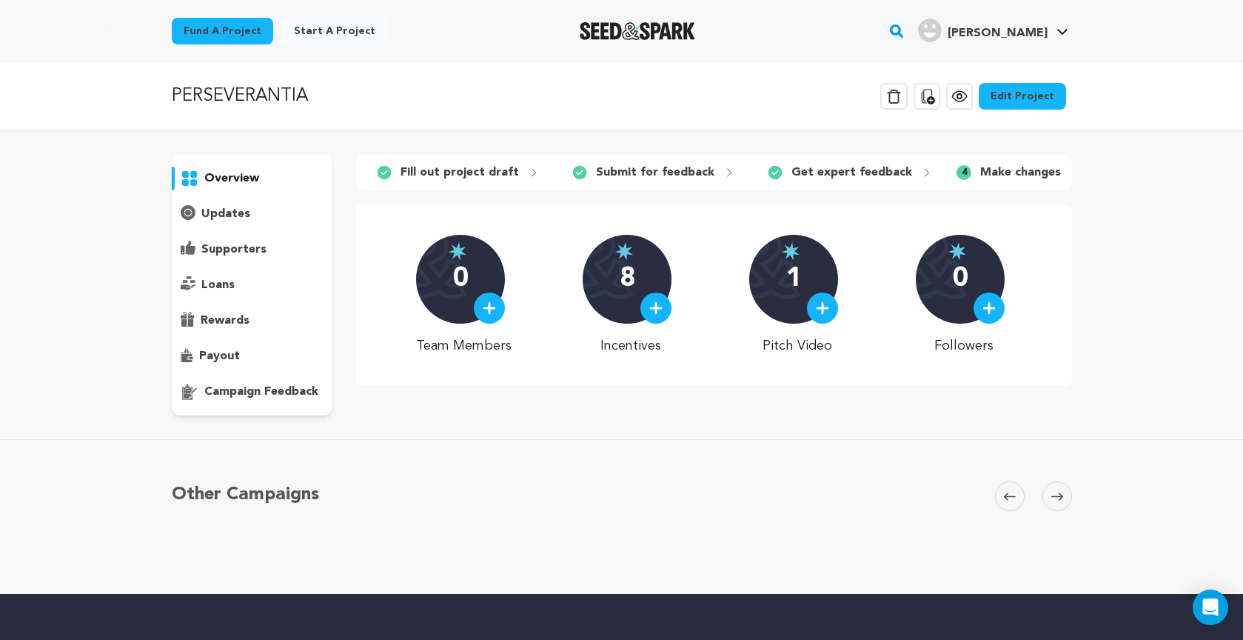
click at [935, 98] on icon at bounding box center [927, 96] width 13 height 15
